Goal: Task Accomplishment & Management: Use online tool/utility

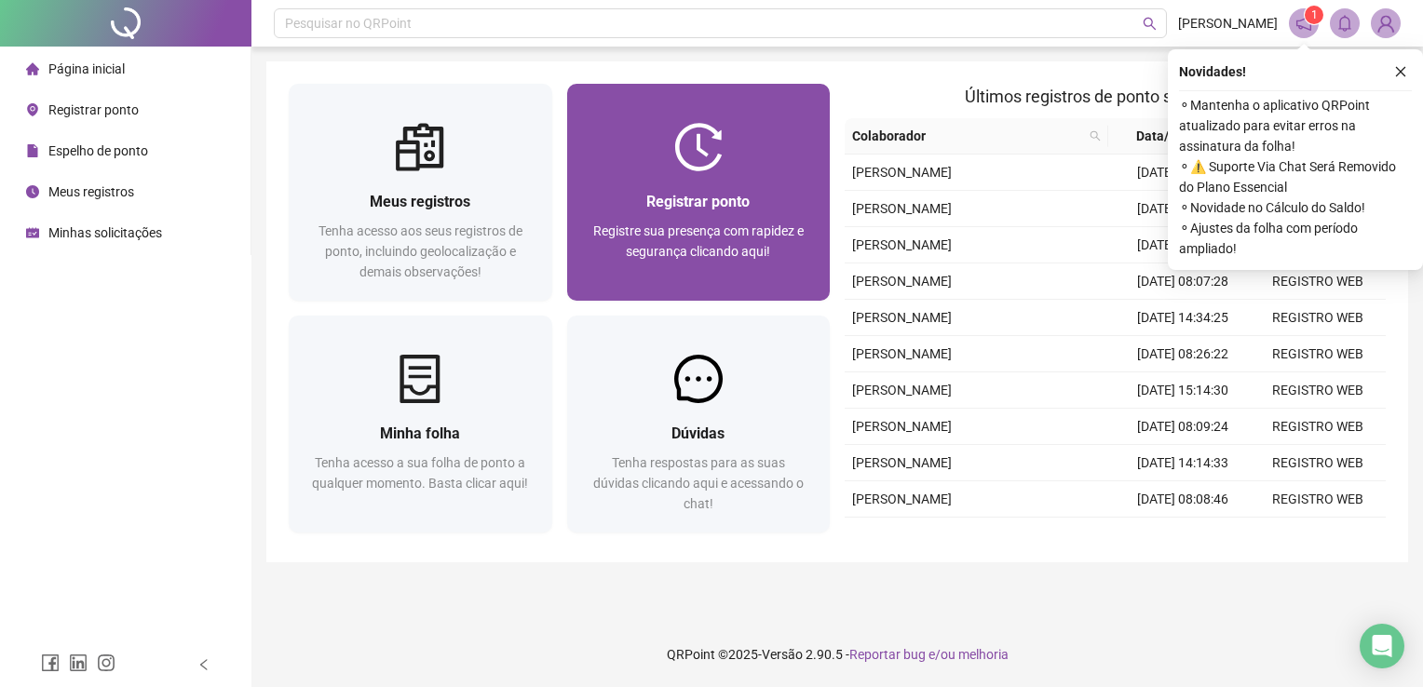
click at [675, 218] on div "Registrar ponto Registre sua presença com rapidez e segurança clicando aqui!" at bounding box center [699, 236] width 219 height 92
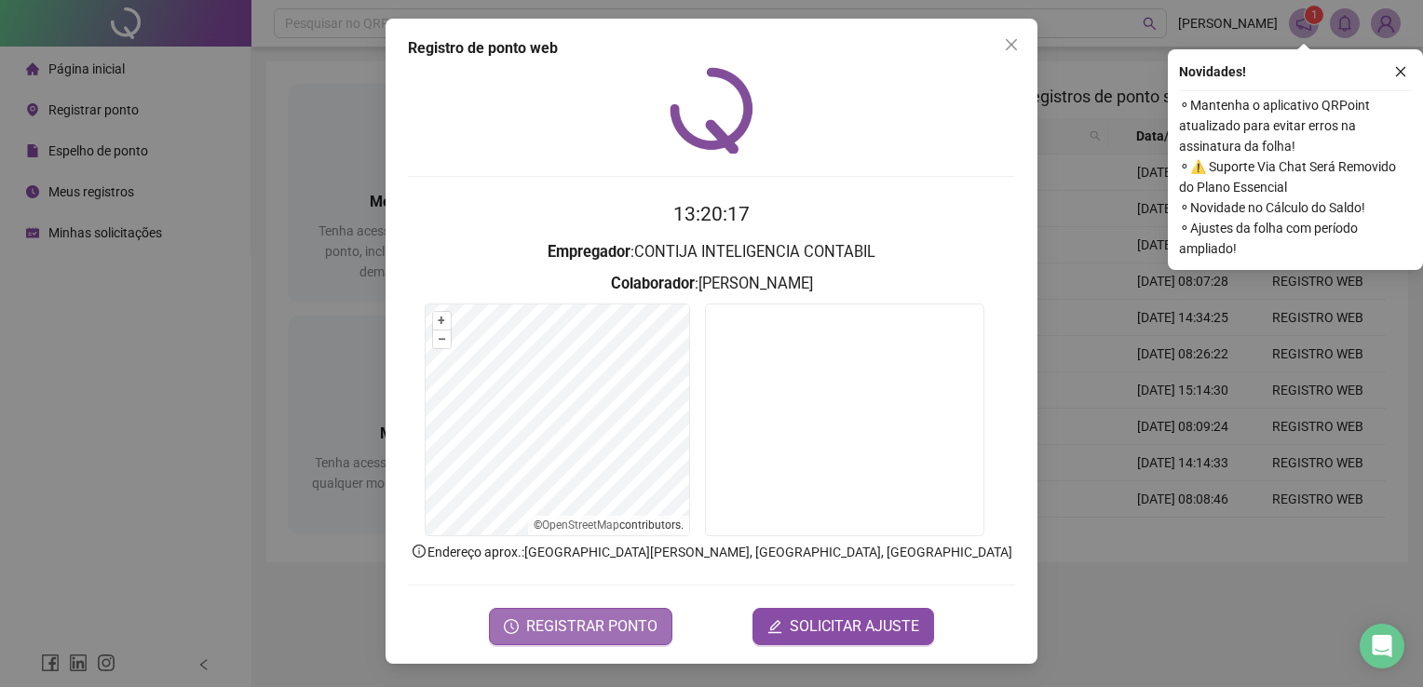
click at [616, 623] on span "REGISTRAR PONTO" at bounding box center [591, 627] width 131 height 22
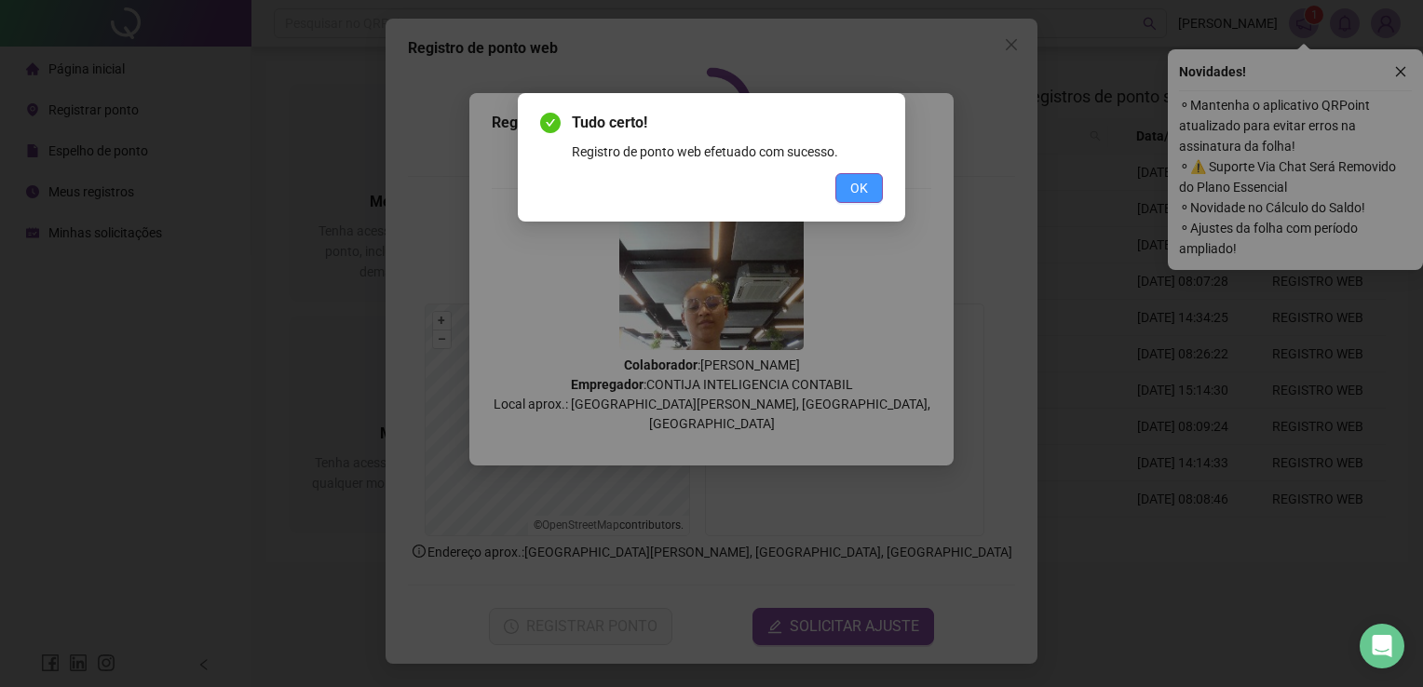
click at [850, 181] on span "OK" at bounding box center [859, 188] width 18 height 20
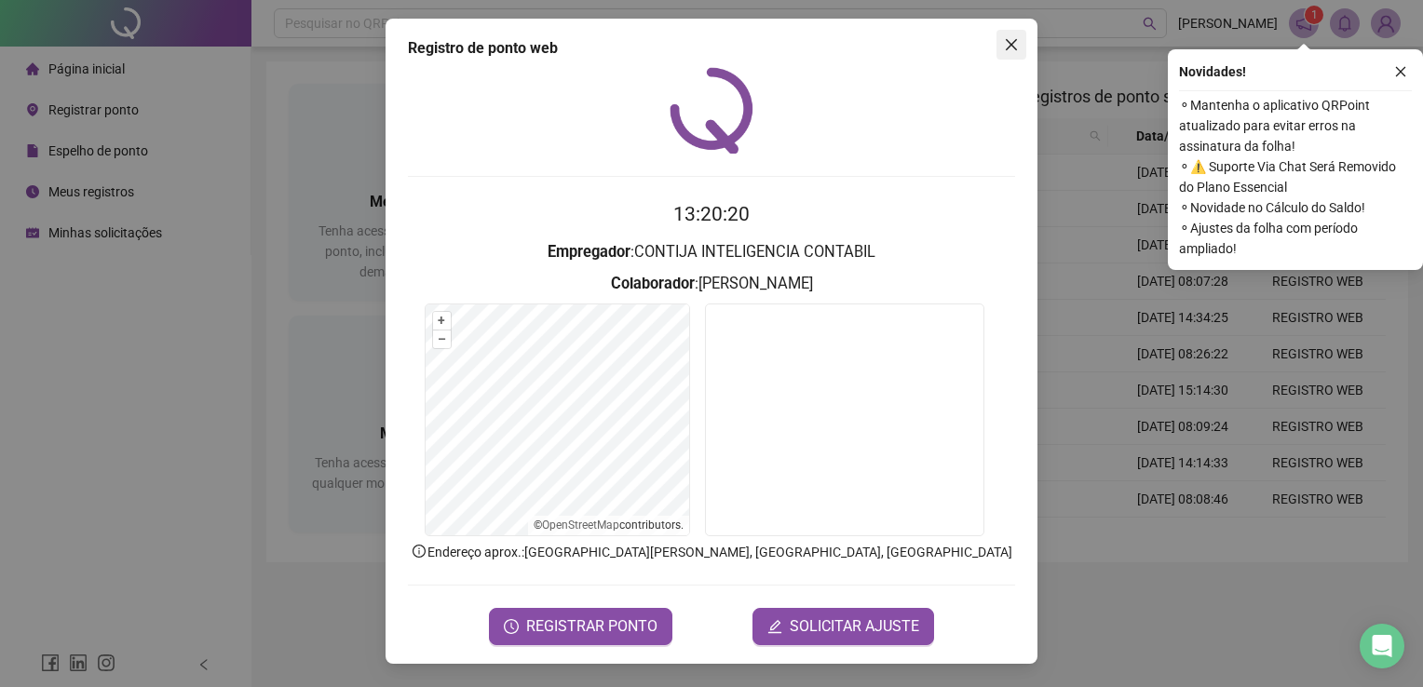
click at [1017, 48] on icon "close" at bounding box center [1011, 44] width 15 height 15
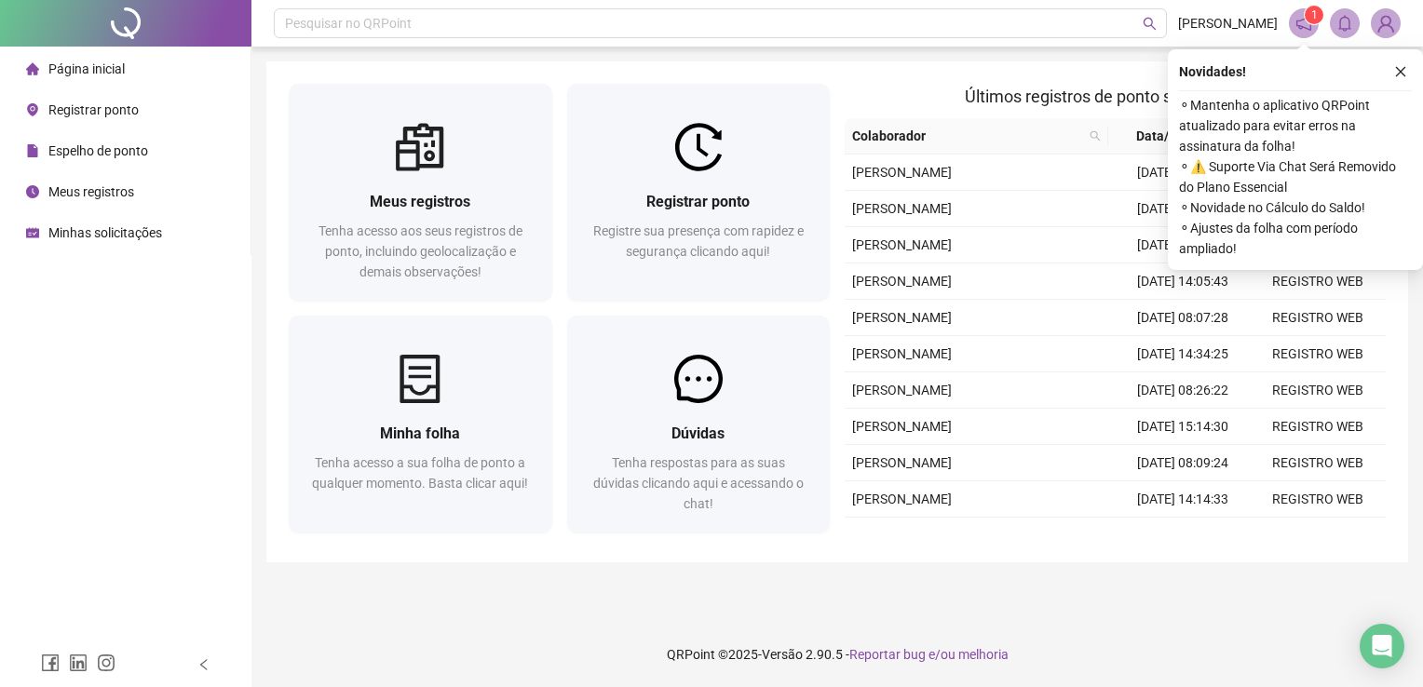
click at [82, 232] on span "Minhas solicitações" at bounding box center [105, 232] width 114 height 15
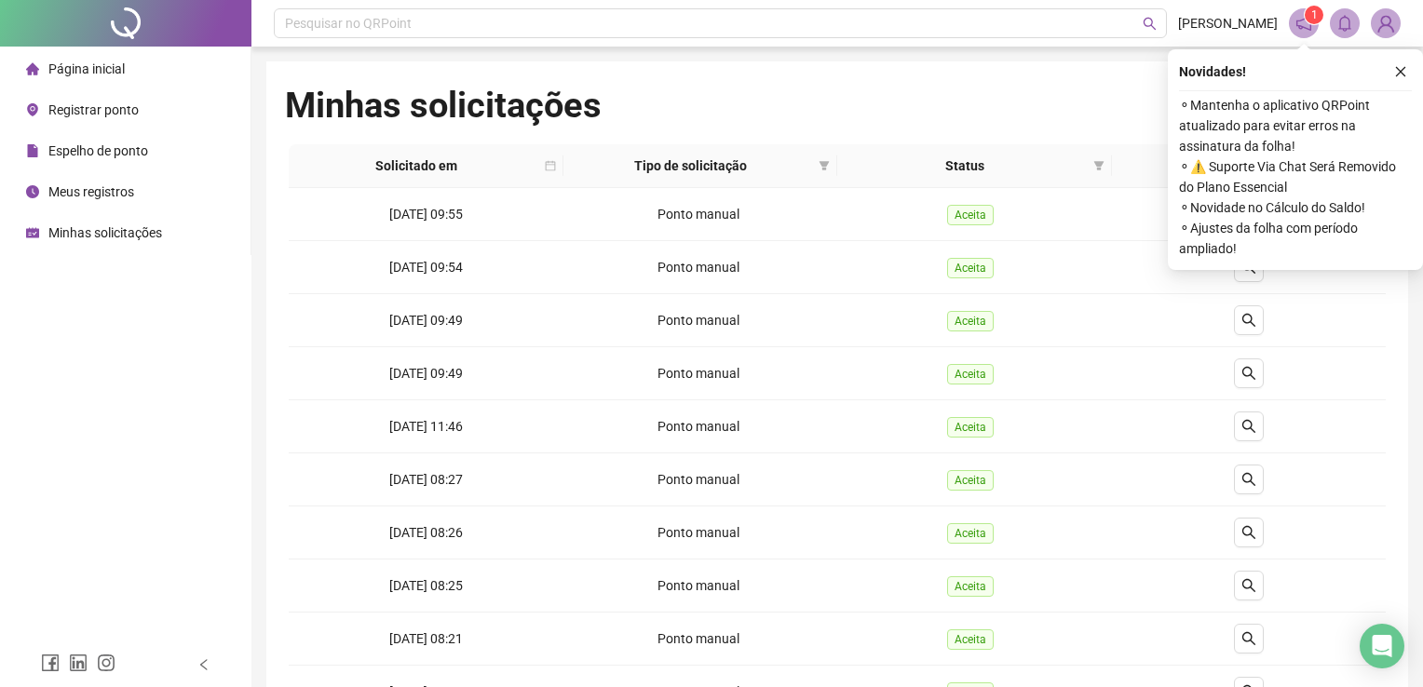
click at [85, 192] on span "Meus registros" at bounding box center [91, 191] width 86 height 15
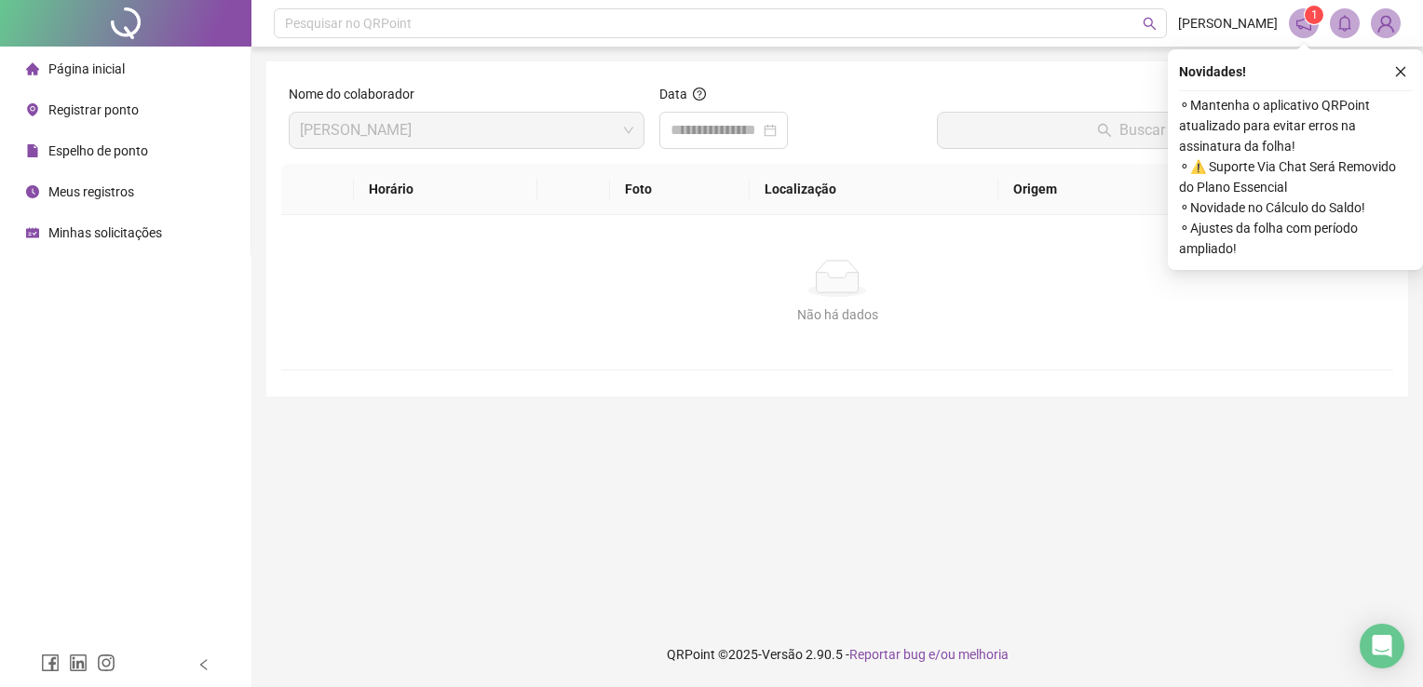
click at [85, 192] on span "Meus registros" at bounding box center [91, 191] width 86 height 15
click at [115, 151] on span "Espelho de ponto" at bounding box center [98, 150] width 100 height 15
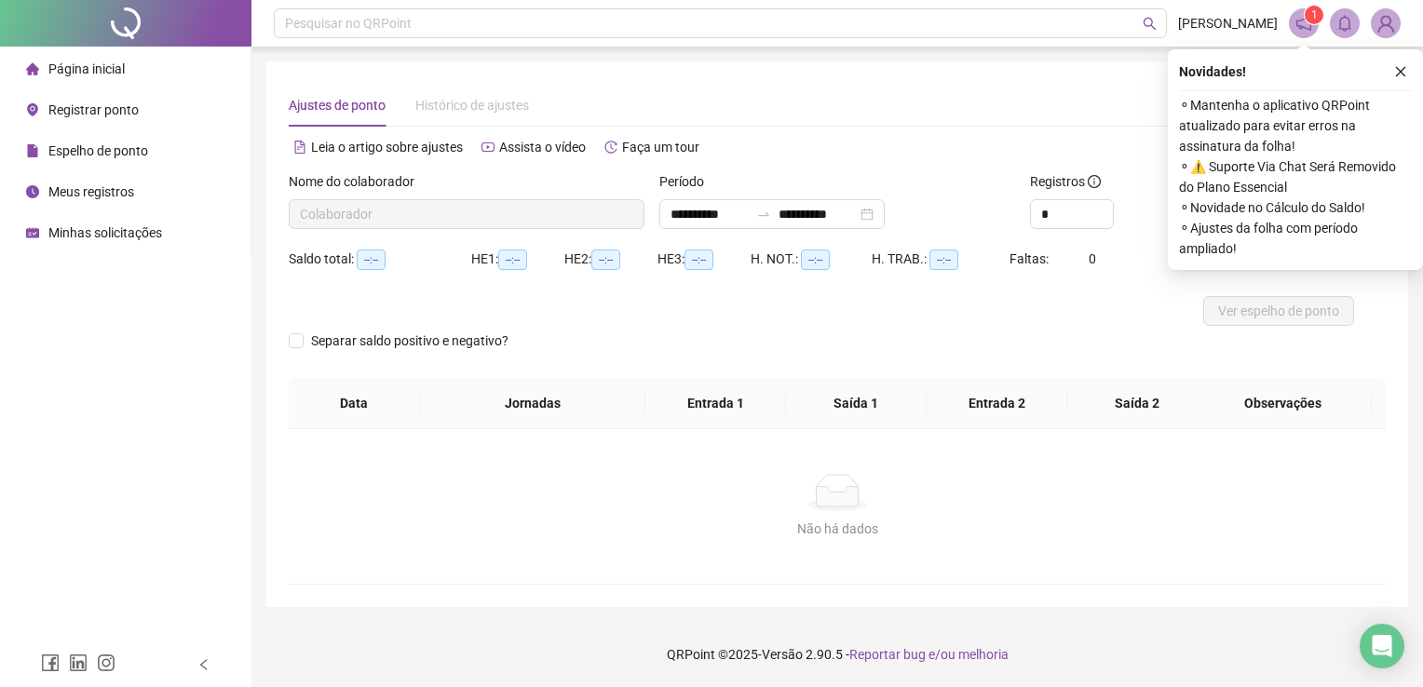
type input "**********"
click at [1404, 65] on icon "close" at bounding box center [1400, 71] width 13 height 13
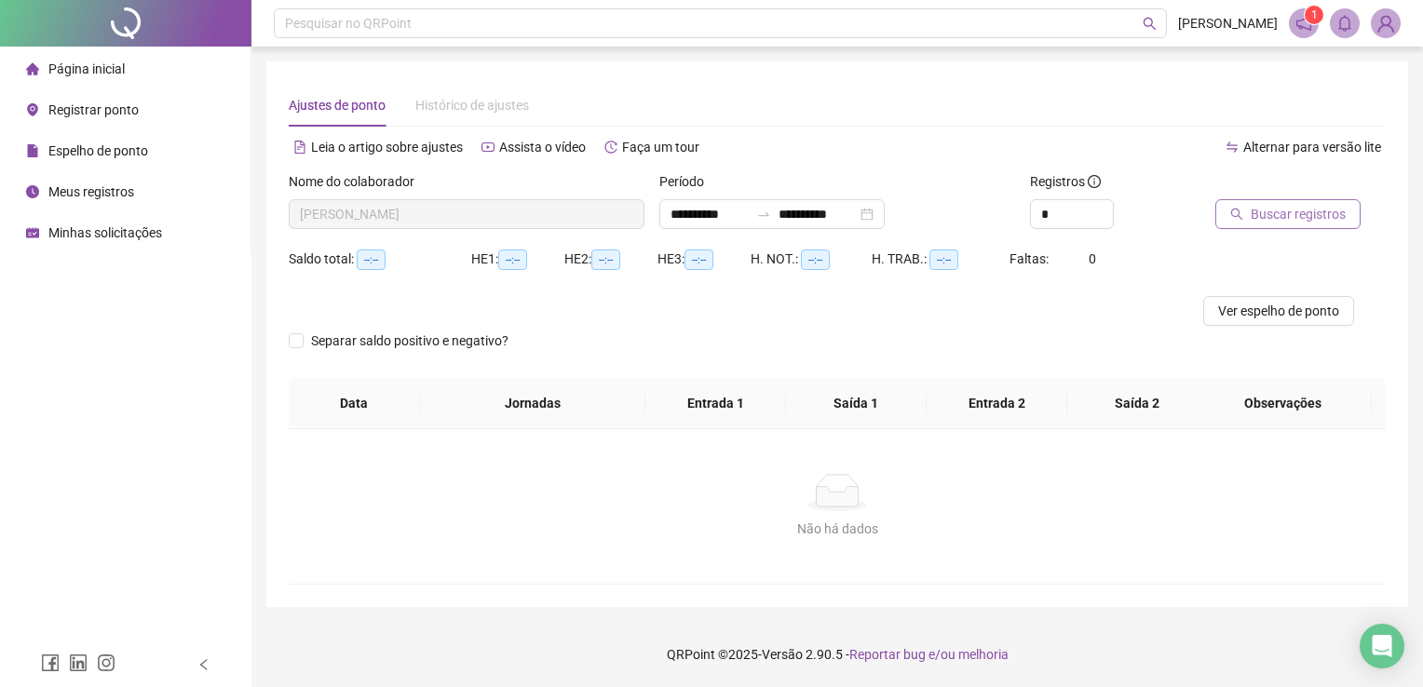
click at [1254, 210] on span "Buscar registros" at bounding box center [1298, 214] width 95 height 20
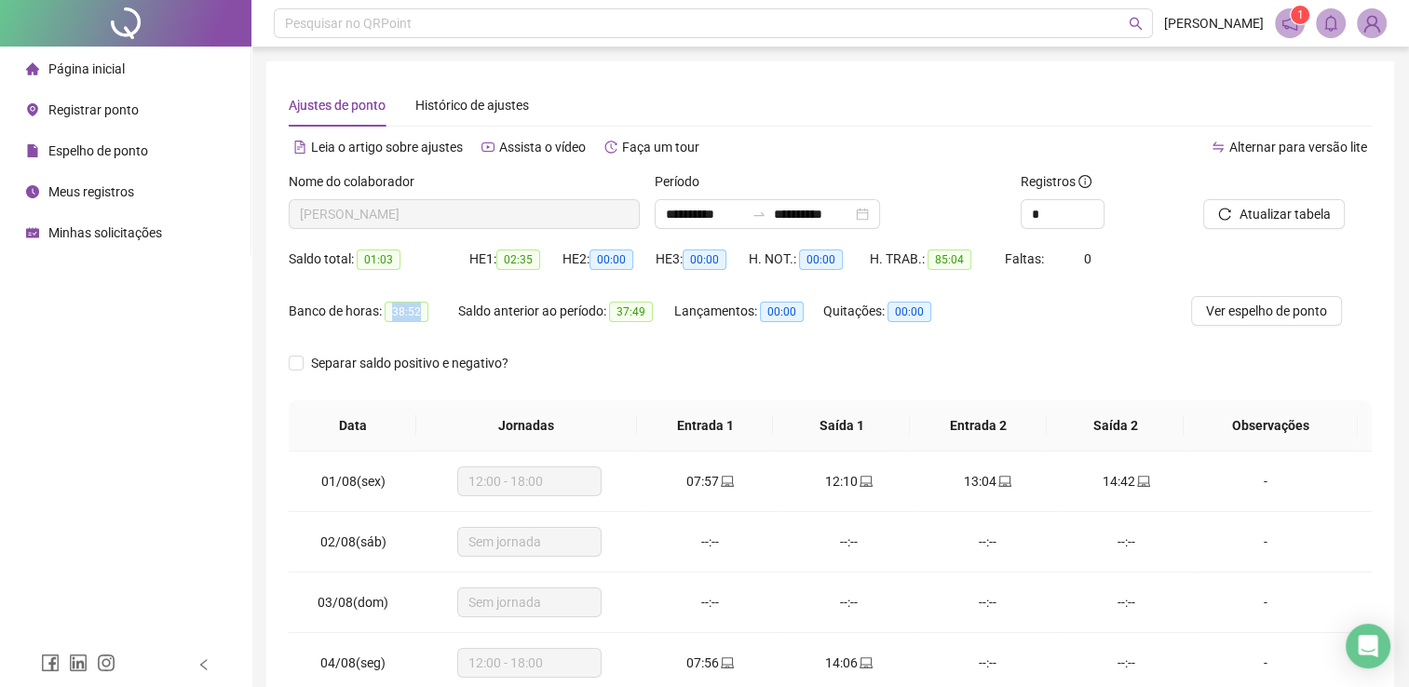
drag, startPoint x: 391, startPoint y: 312, endPoint x: 419, endPoint y: 315, distance: 28.1
click at [419, 315] on span "38:52" at bounding box center [407, 312] width 44 height 20
click at [983, 315] on div "Banco de horas: 38:52 Saldo anterior ao período: 37:49 Lançamentos: 00:00 Quita…" at bounding box center [695, 322] width 812 height 52
